Goal: Task Accomplishment & Management: Complete application form

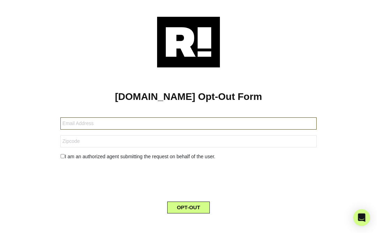
click at [140, 125] on input "text" at bounding box center [188, 123] width 256 height 12
type input "E"
type input "[EMAIL_ADDRESS][DOMAIN_NAME]"
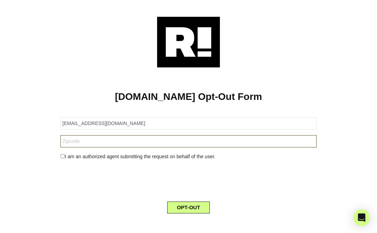
type input "30144"
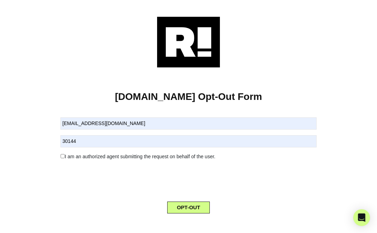
click at [63, 158] on input "checkbox" at bounding box center [62, 156] width 5 height 4
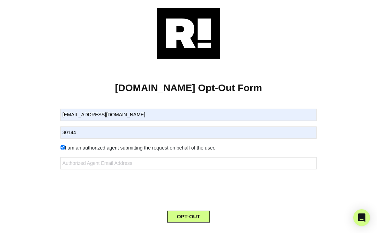
scroll to position [24, 0]
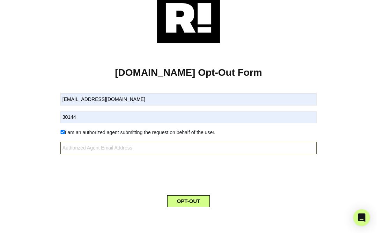
click at [98, 150] on input "text" at bounding box center [188, 148] width 256 height 12
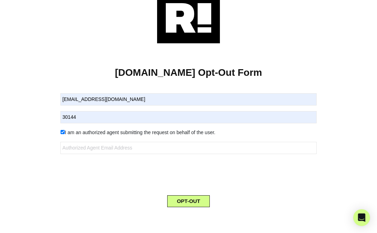
click at [58, 131] on div "I am an authorized agent submitting the request on behalf of the user." at bounding box center [188, 132] width 267 height 7
click at [63, 131] on input "checkbox" at bounding box center [62, 132] width 5 height 4
checkbox input "false"
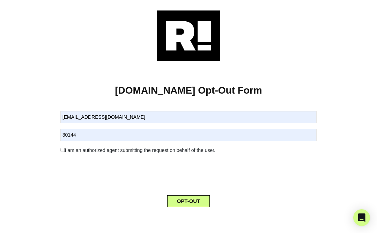
click at [191, 201] on button "OPT-OUT" at bounding box center [188, 201] width 43 height 12
